Goal: Task Accomplishment & Management: Use online tool/utility

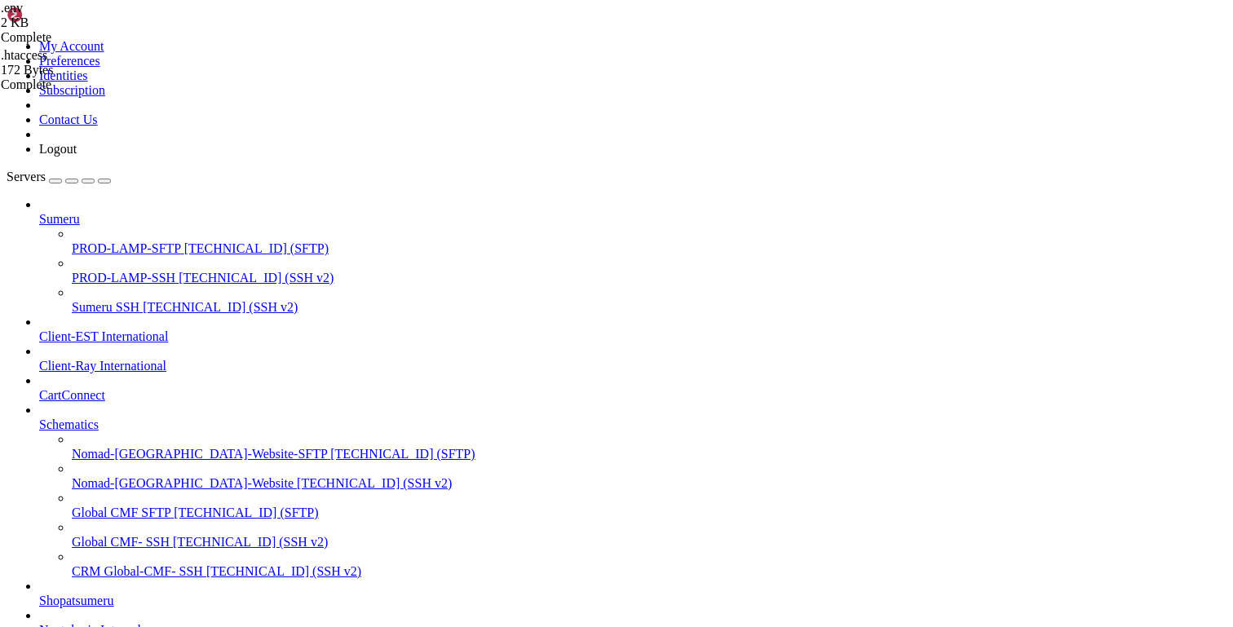
drag, startPoint x: 120, startPoint y: 2469, endPoint x: 269, endPoint y: 2471, distance: 149.2
drag, startPoint x: 124, startPoint y: 2442, endPoint x: 208, endPoint y: 2440, distance: 84.0
drag, startPoint x: 285, startPoint y: 2523, endPoint x: 17, endPoint y: 2426, distance: 284.2
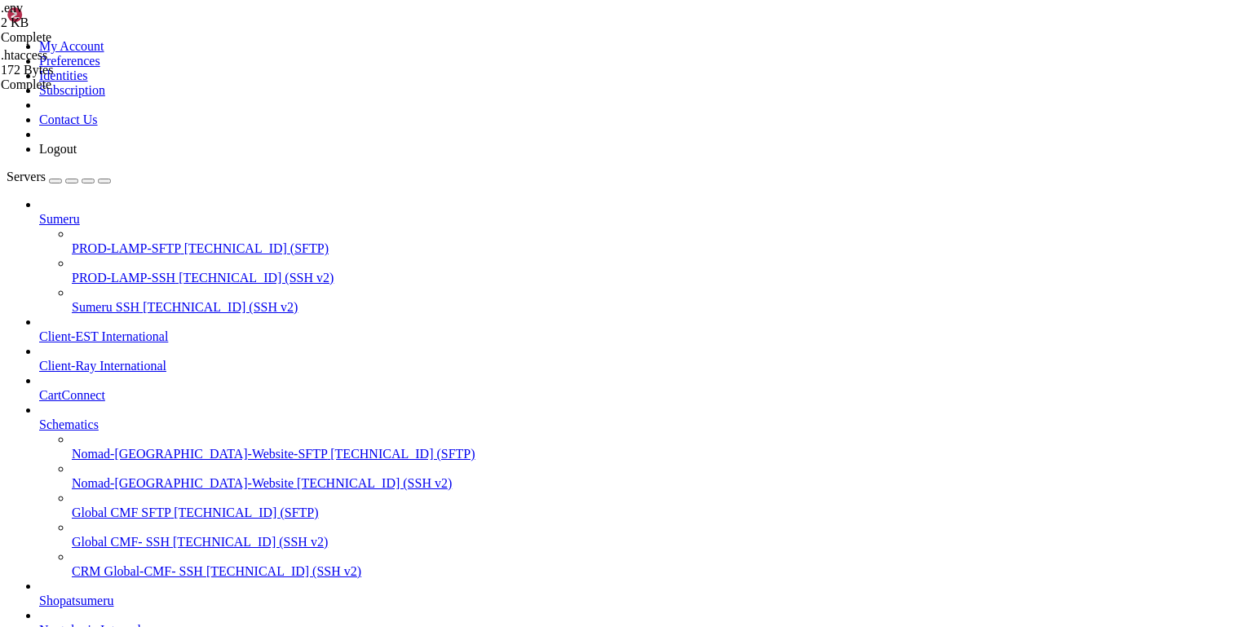
drag, startPoint x: 130, startPoint y: 2527, endPoint x: 271, endPoint y: 2524, distance: 141.9
drag, startPoint x: 147, startPoint y: 2508, endPoint x: 281, endPoint y: 2514, distance: 134.6
